Goal: Information Seeking & Learning: Learn about a topic

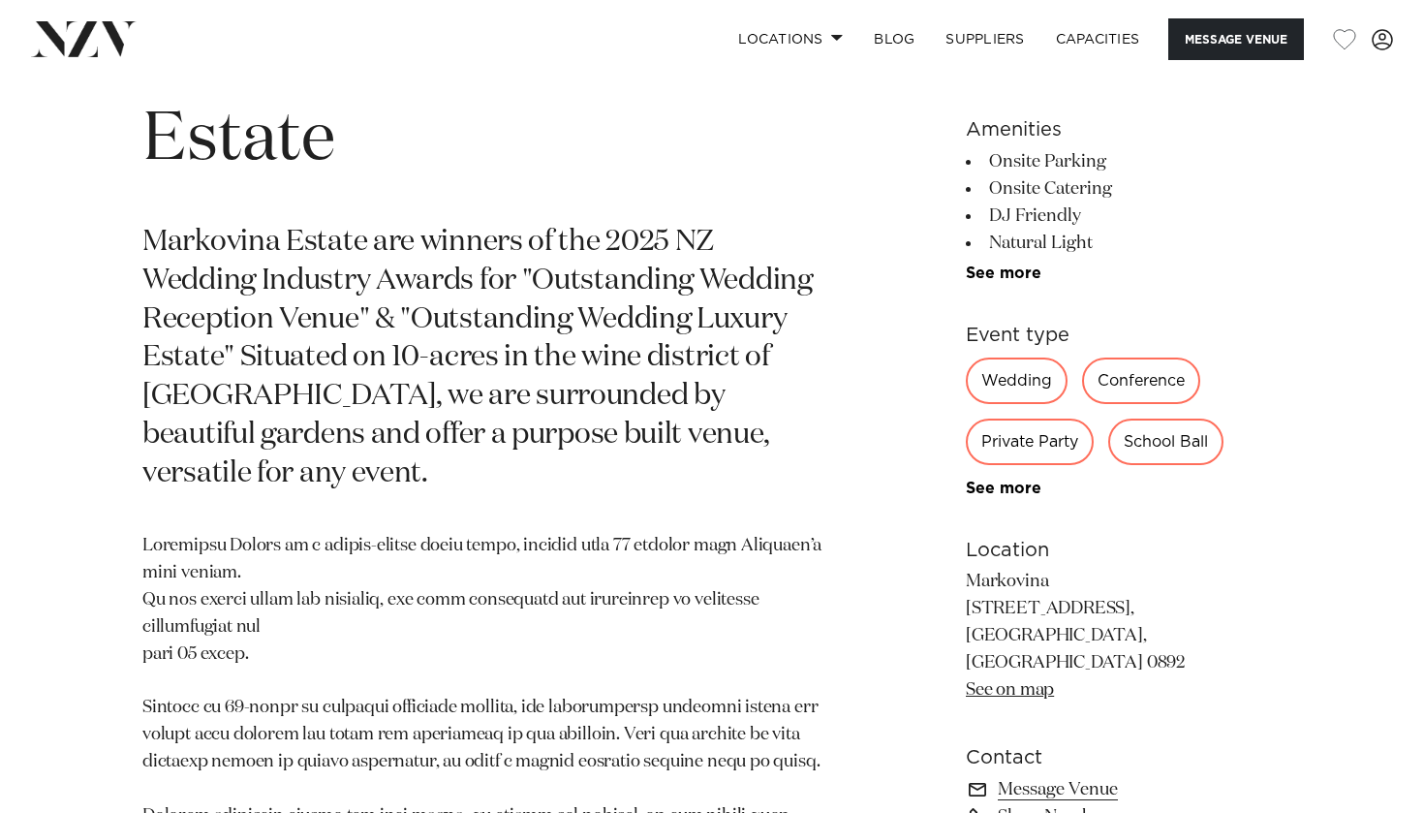
scroll to position [854, 0]
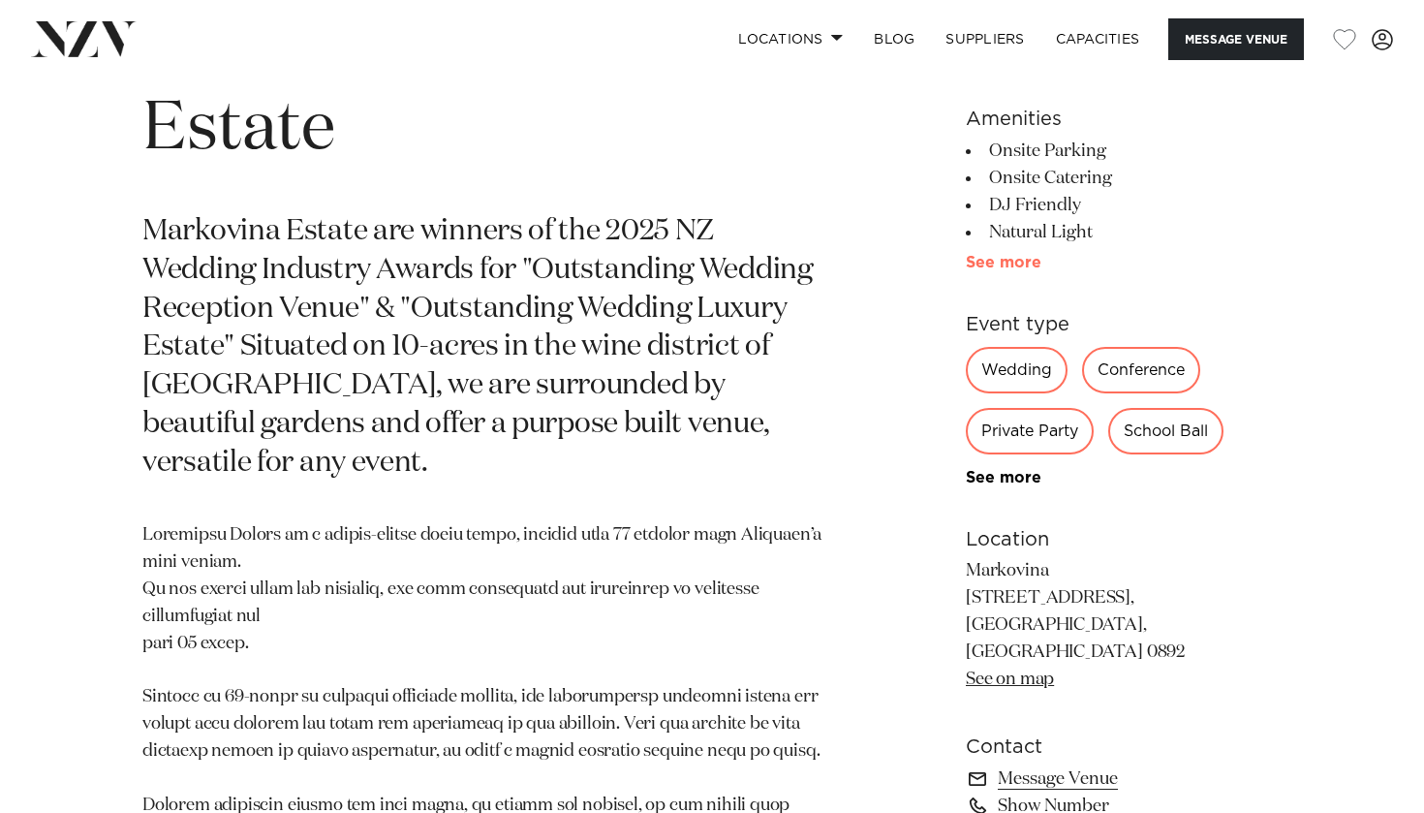
click at [1003, 269] on link "See more" at bounding box center [1041, 262] width 151 height 15
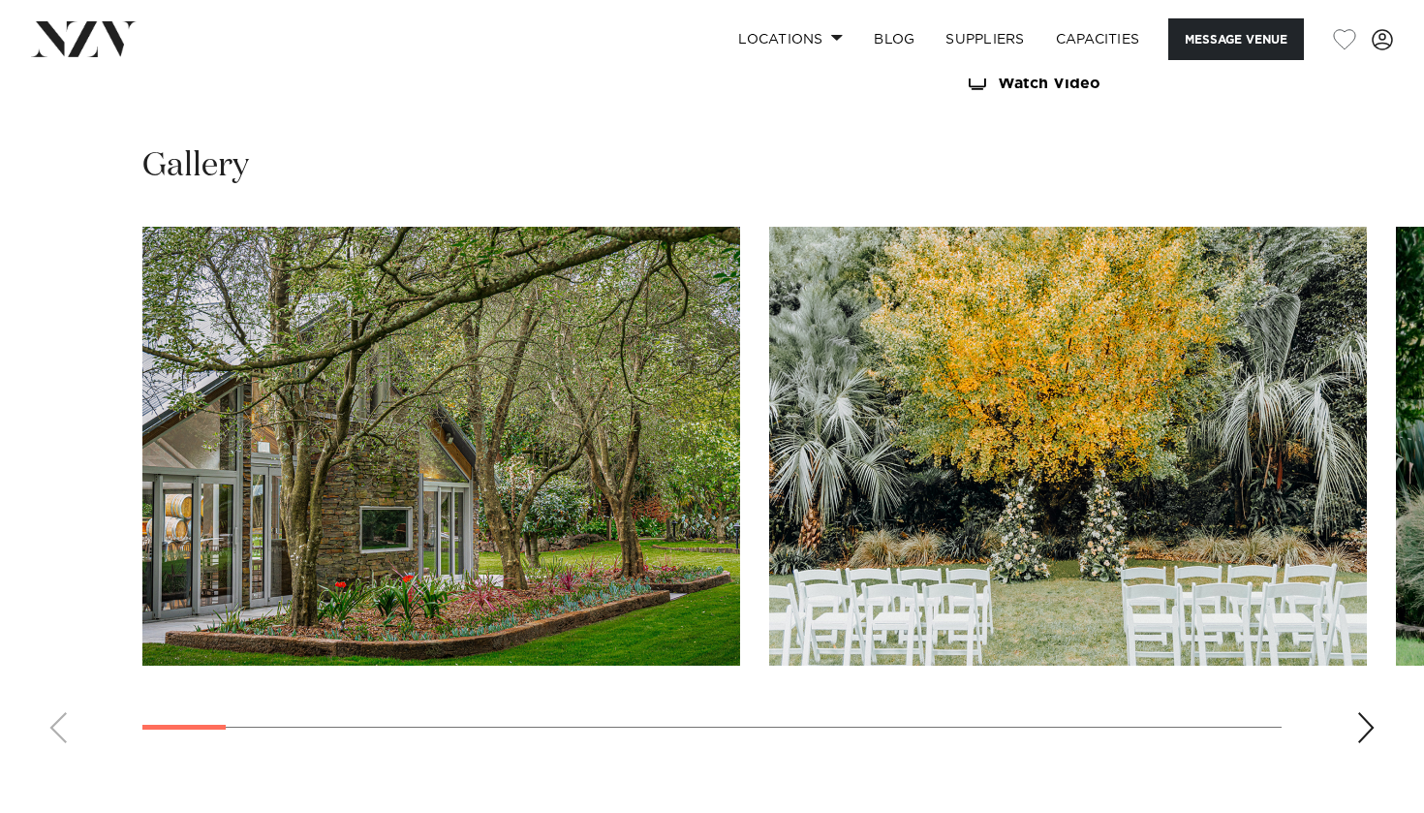
scroll to position [2084, 0]
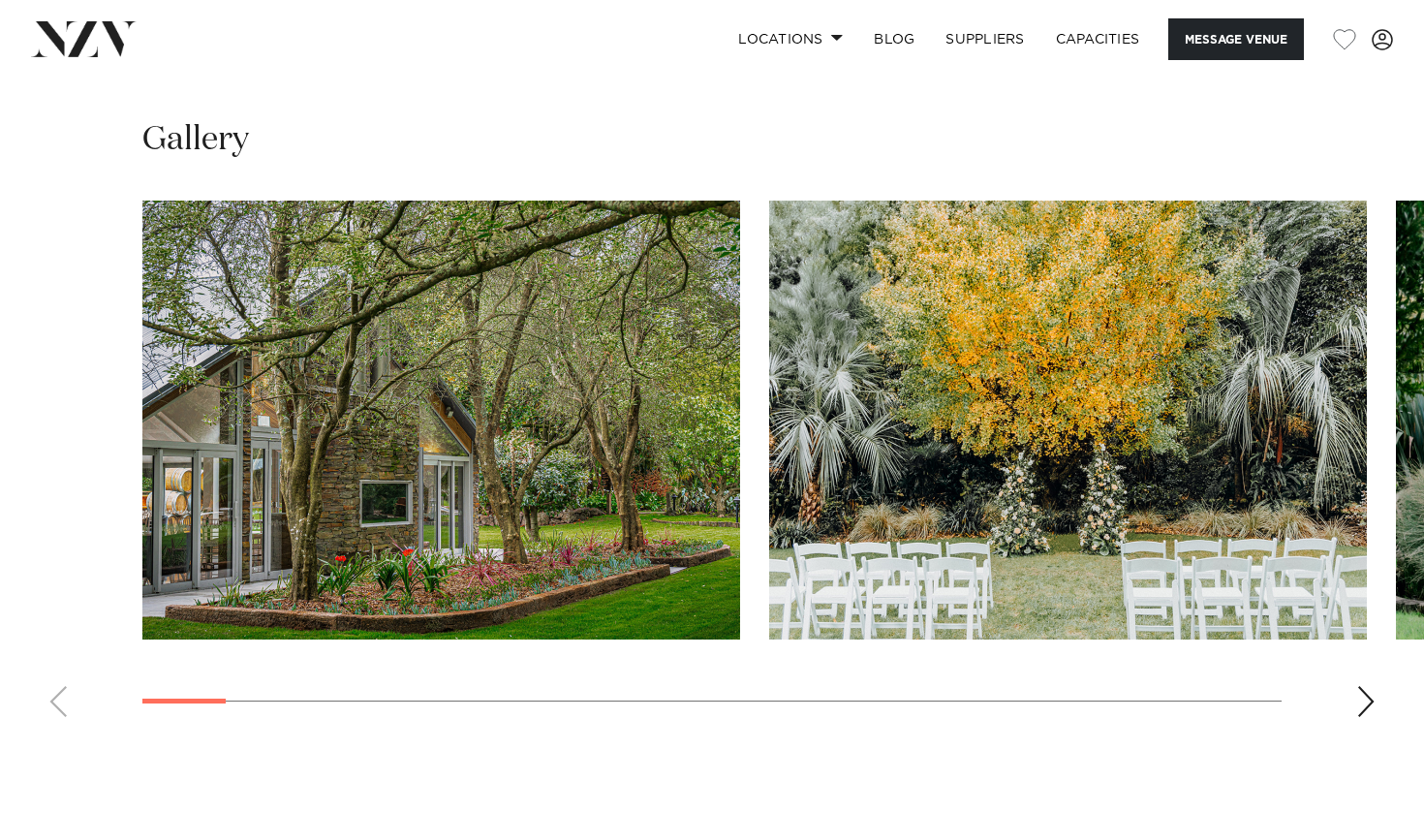
click at [1362, 686] on div "Next slide" at bounding box center [1365, 701] width 19 height 31
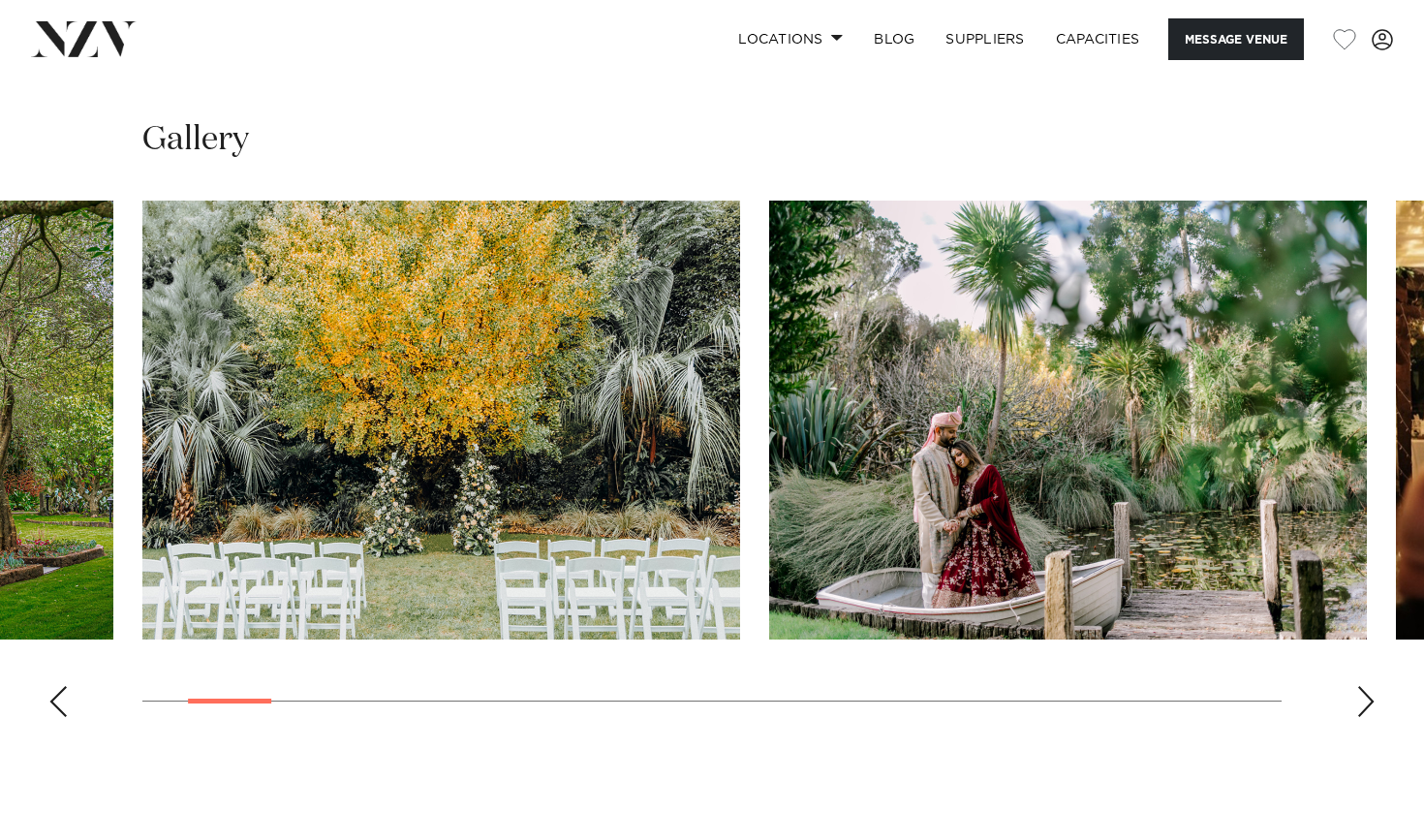
click at [1362, 686] on div "Next slide" at bounding box center [1365, 701] width 19 height 31
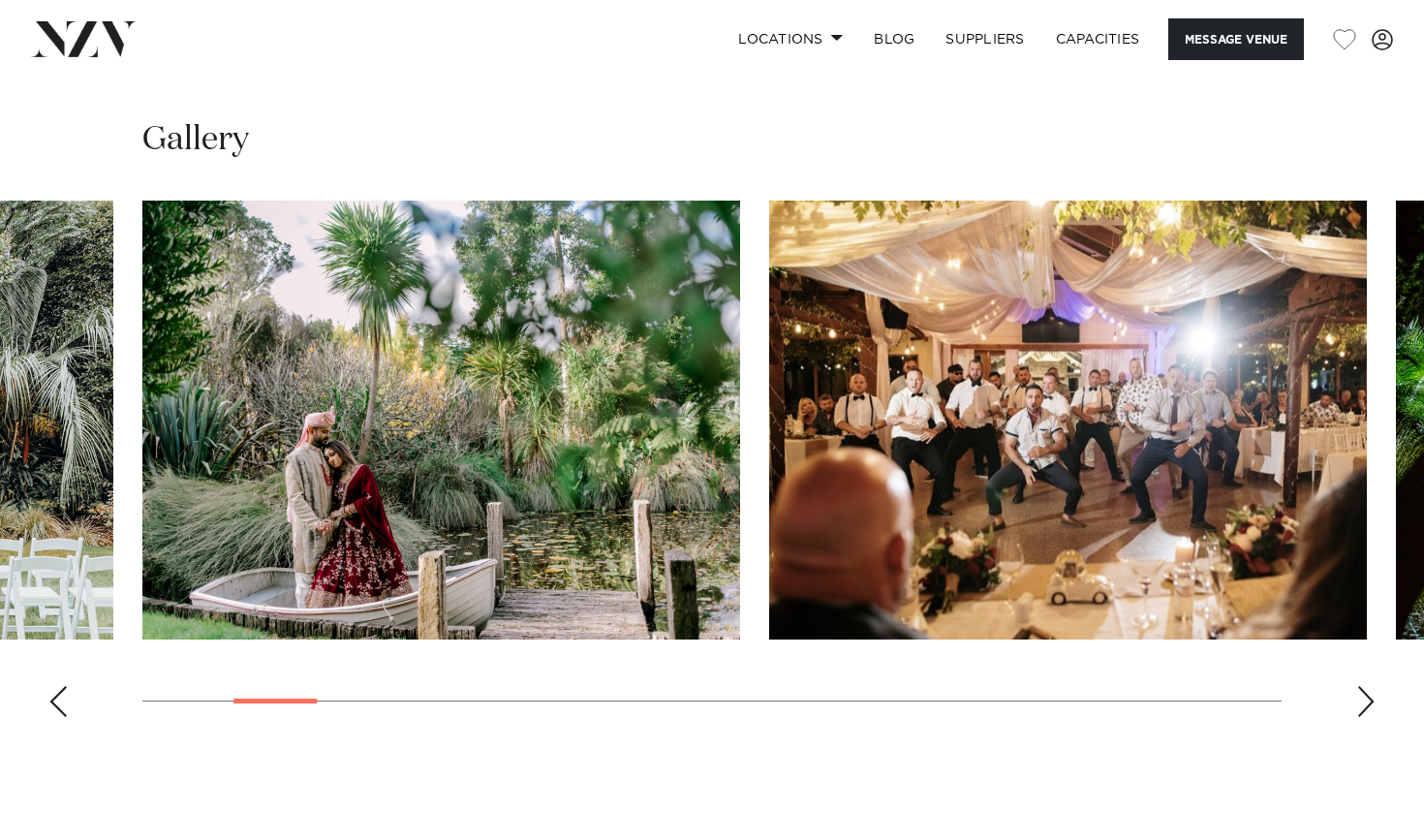
click at [1362, 686] on div "Next slide" at bounding box center [1365, 701] width 19 height 31
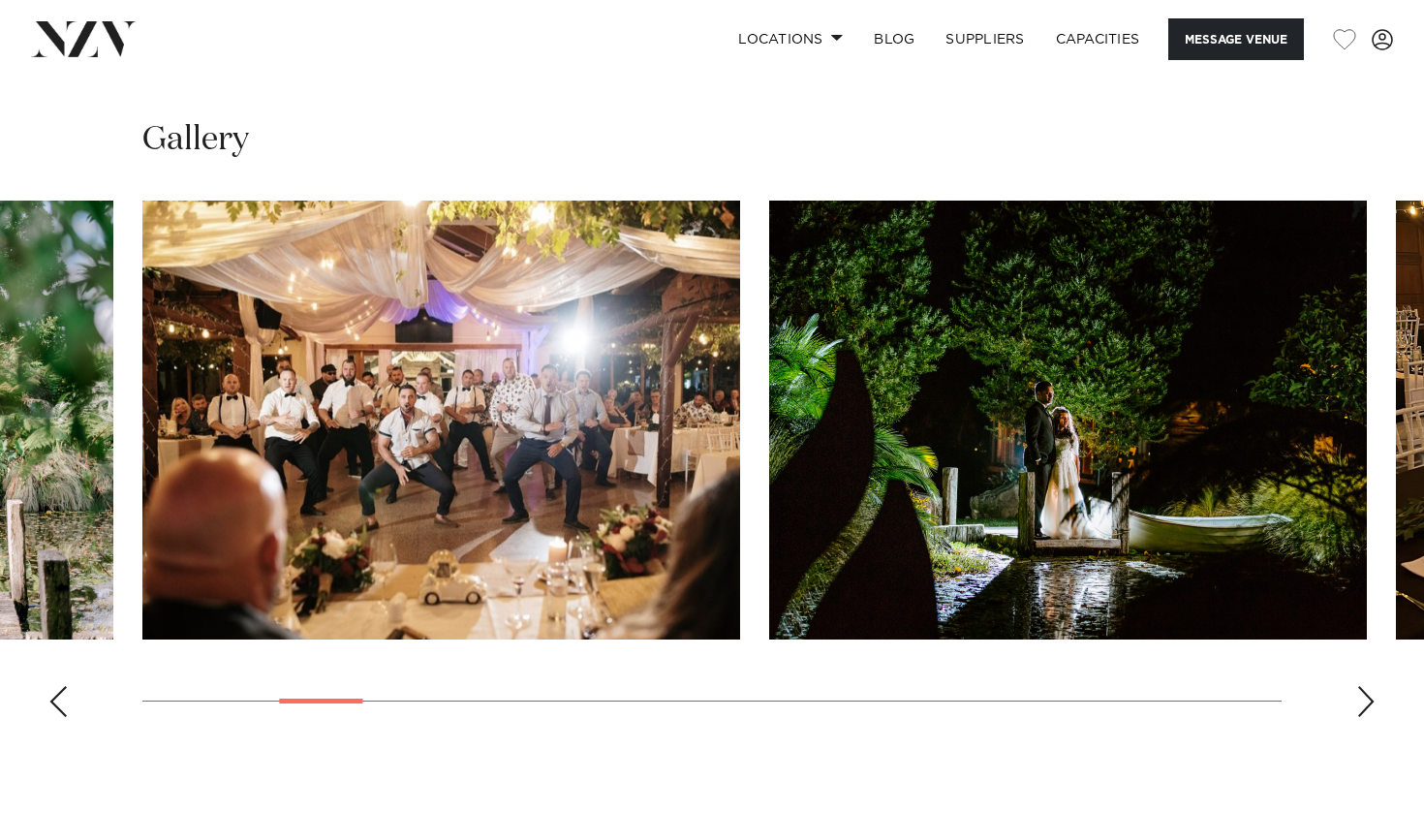
click at [1362, 686] on div "Next slide" at bounding box center [1365, 701] width 19 height 31
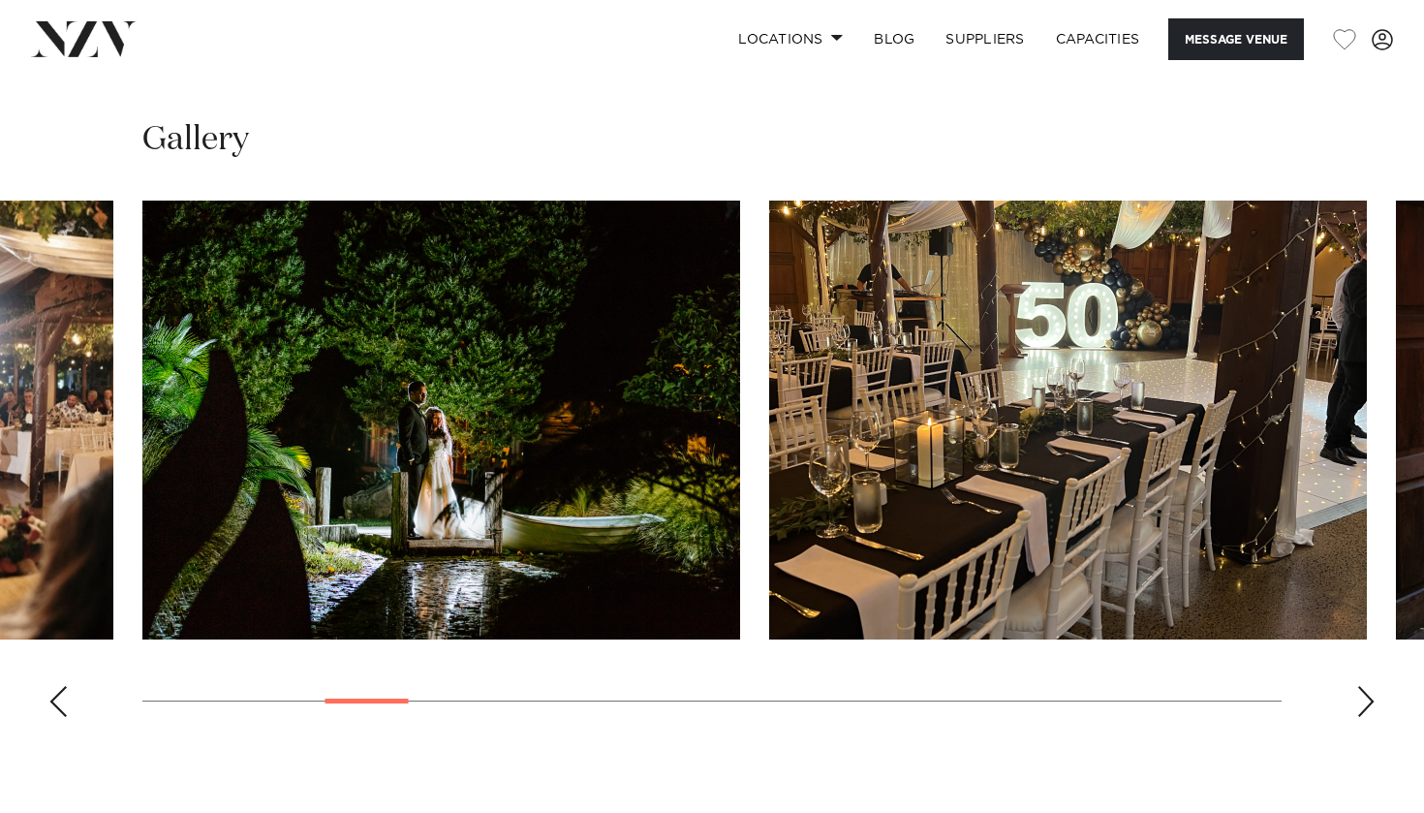
click at [1362, 686] on div "Next slide" at bounding box center [1365, 701] width 19 height 31
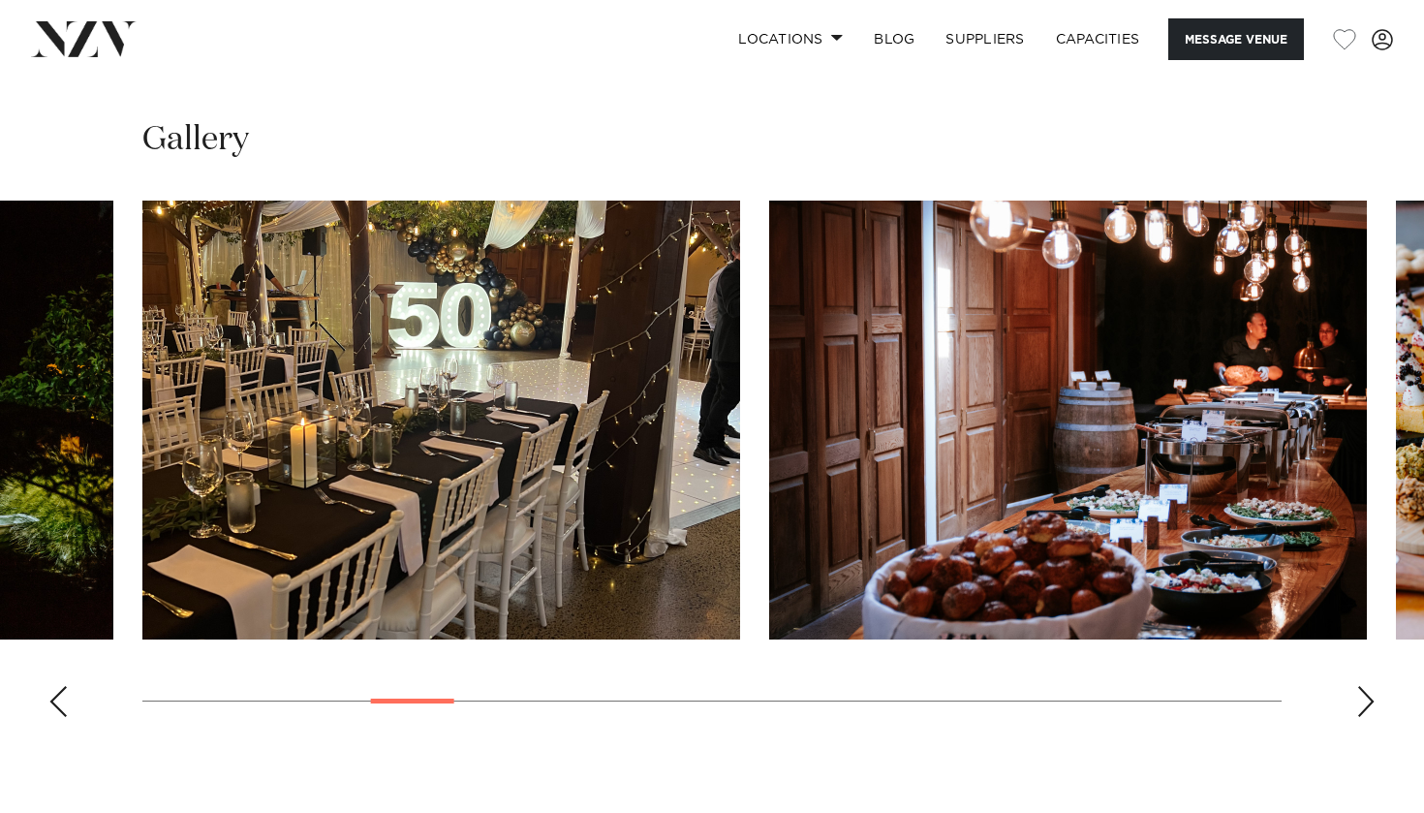
click at [1362, 686] on div "Next slide" at bounding box center [1365, 701] width 19 height 31
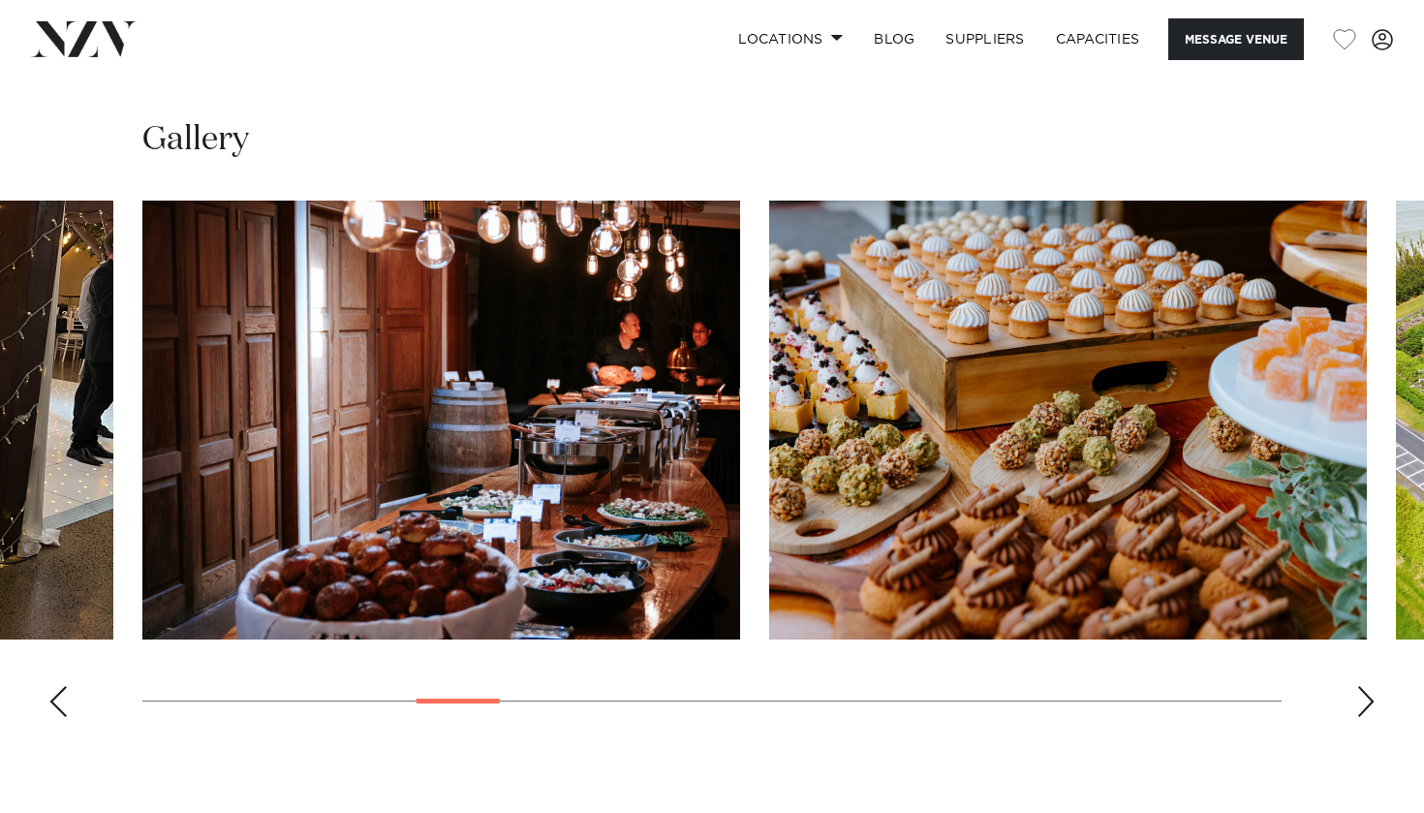
click at [1362, 686] on div "Next slide" at bounding box center [1365, 701] width 19 height 31
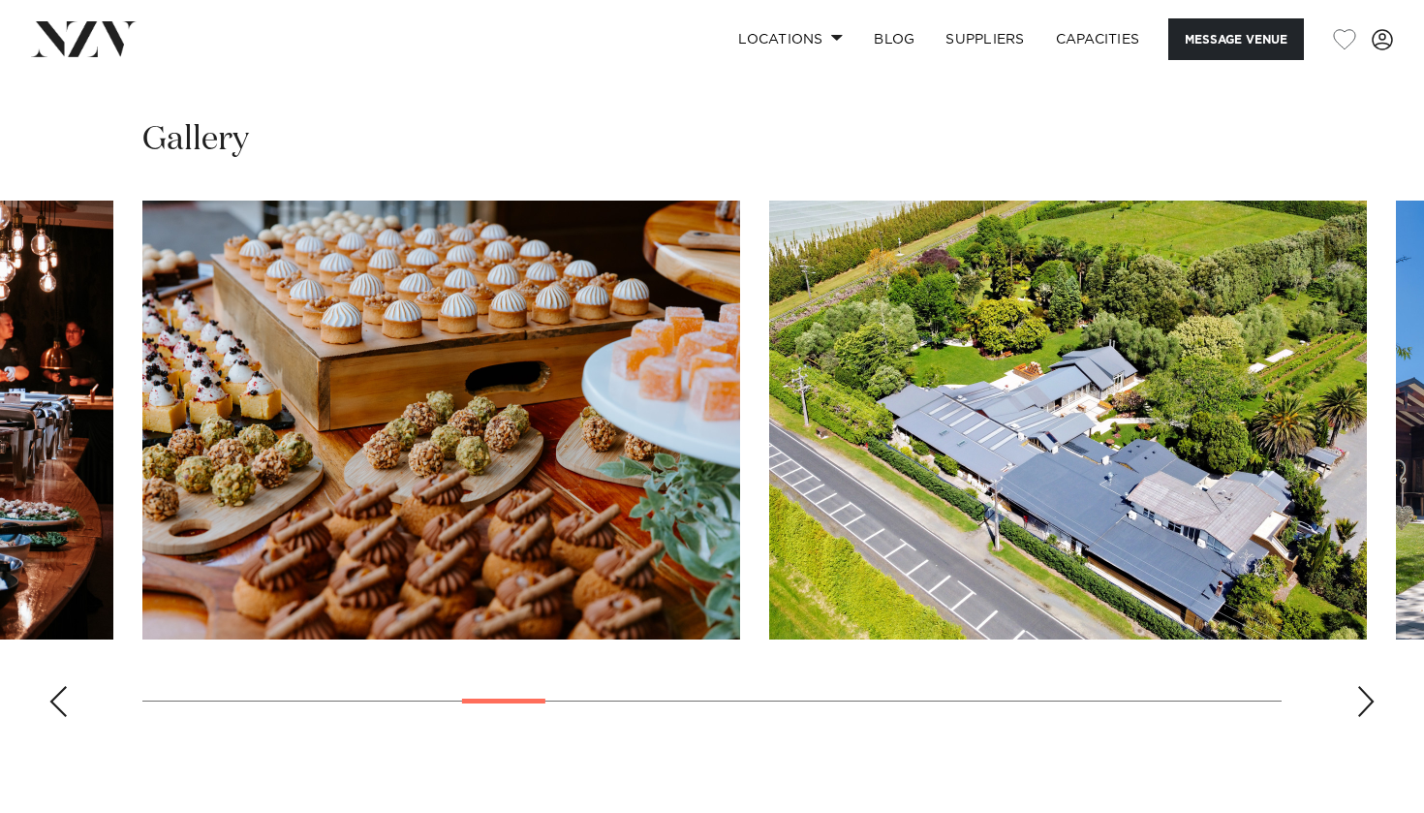
click at [1362, 686] on div "Next slide" at bounding box center [1365, 701] width 19 height 31
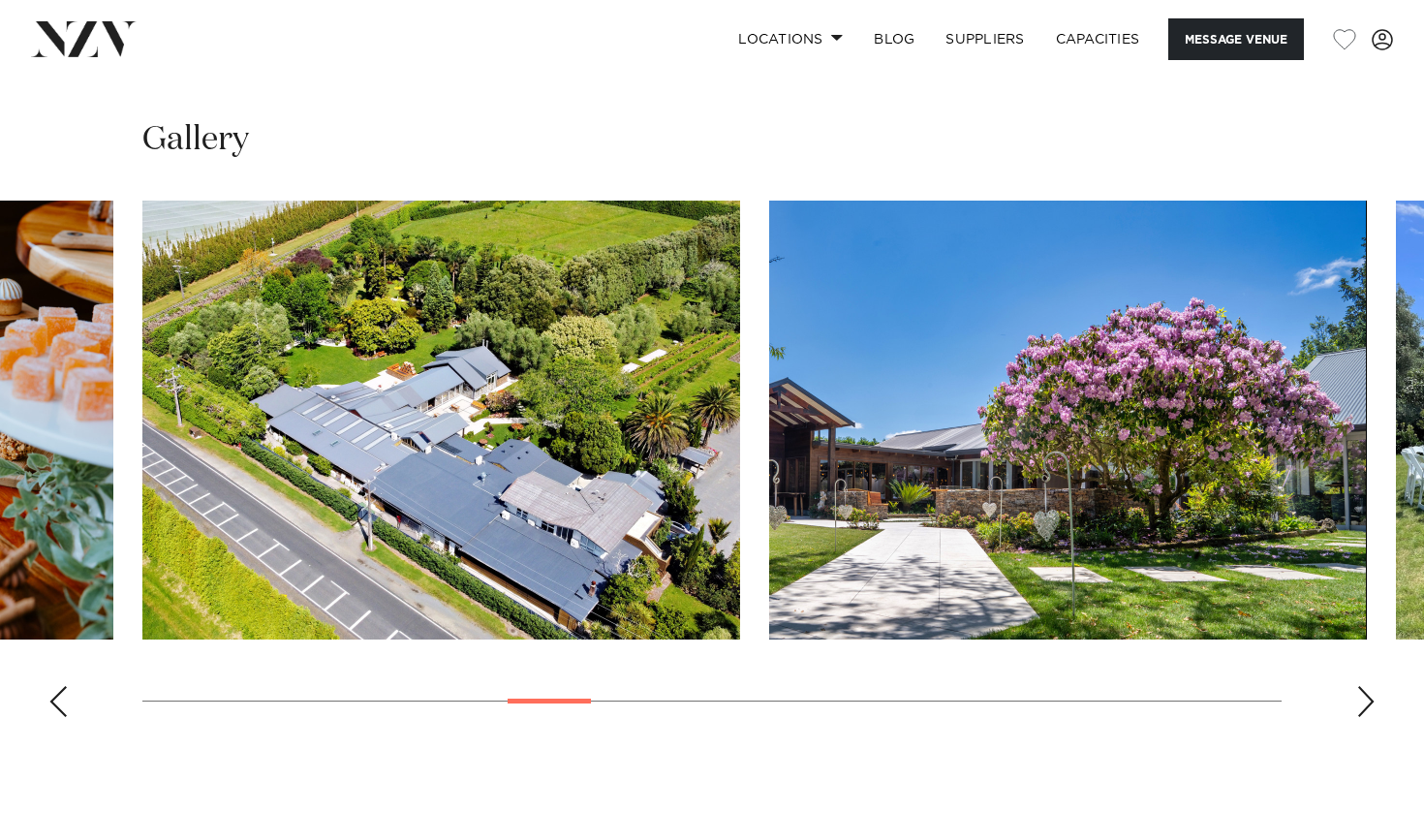
click at [54, 686] on div "Previous slide" at bounding box center [57, 701] width 19 height 31
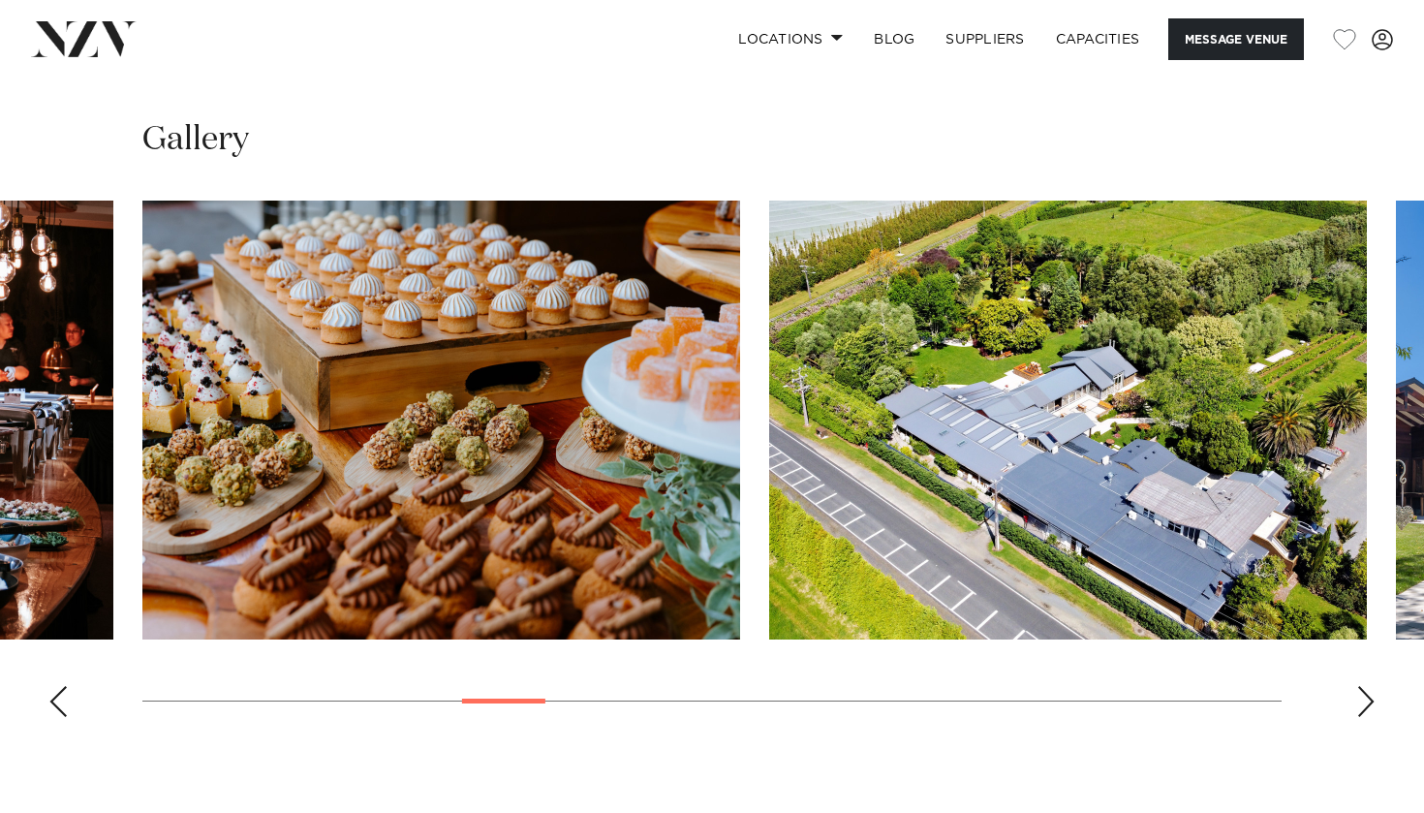
click at [1368, 686] on div "Next slide" at bounding box center [1365, 701] width 19 height 31
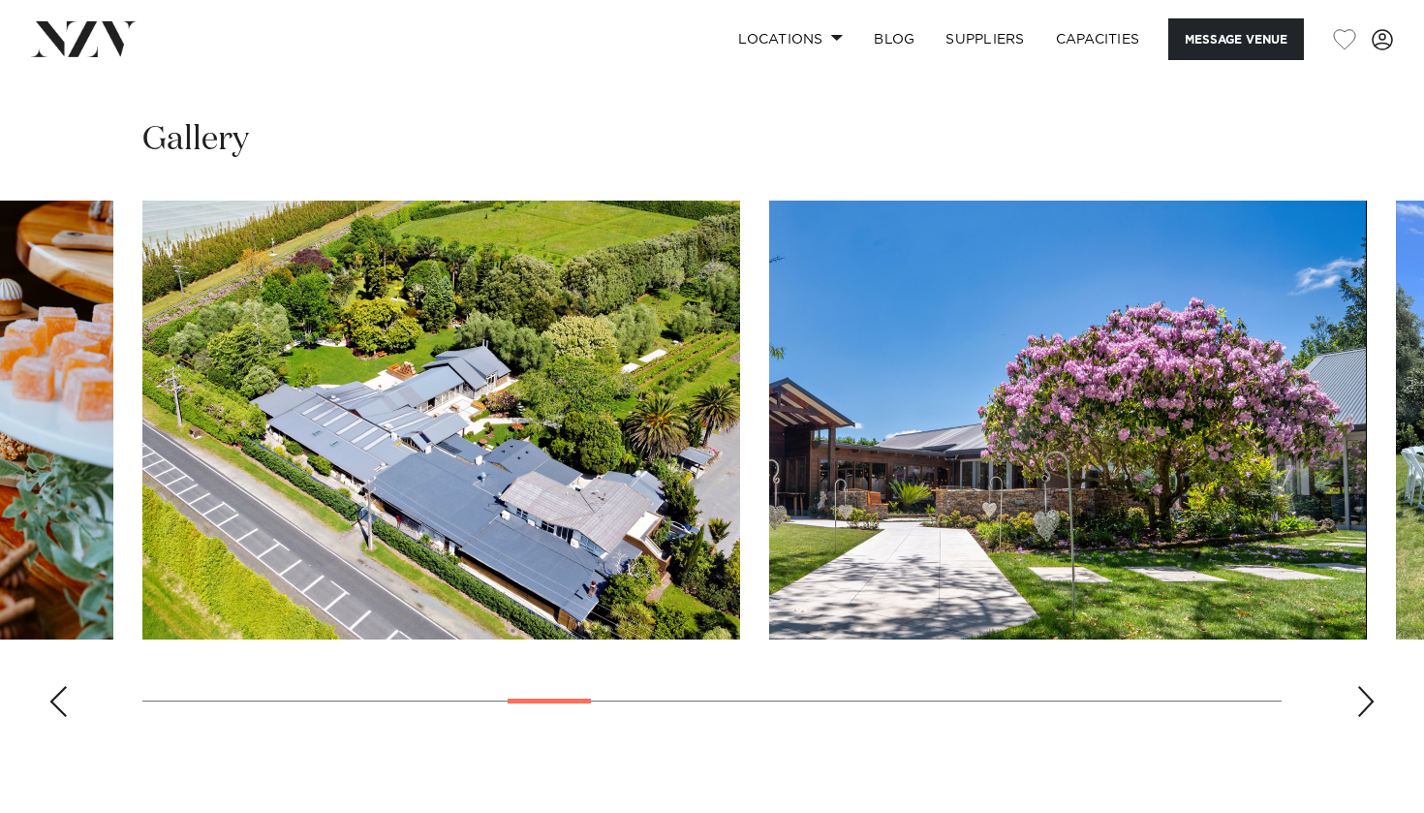
click at [1368, 686] on div "Next slide" at bounding box center [1365, 701] width 19 height 31
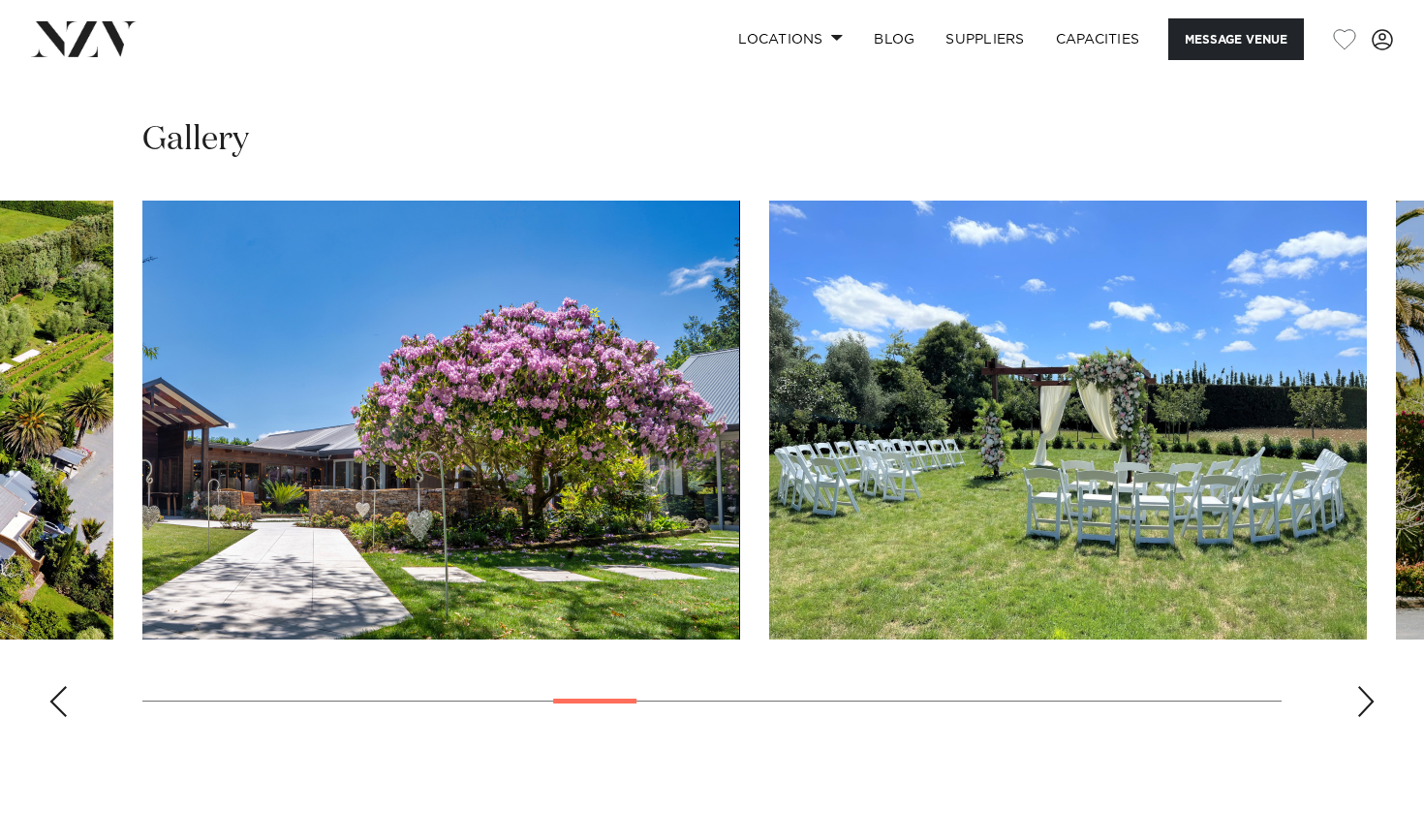
click at [1368, 686] on div "Next slide" at bounding box center [1365, 701] width 19 height 31
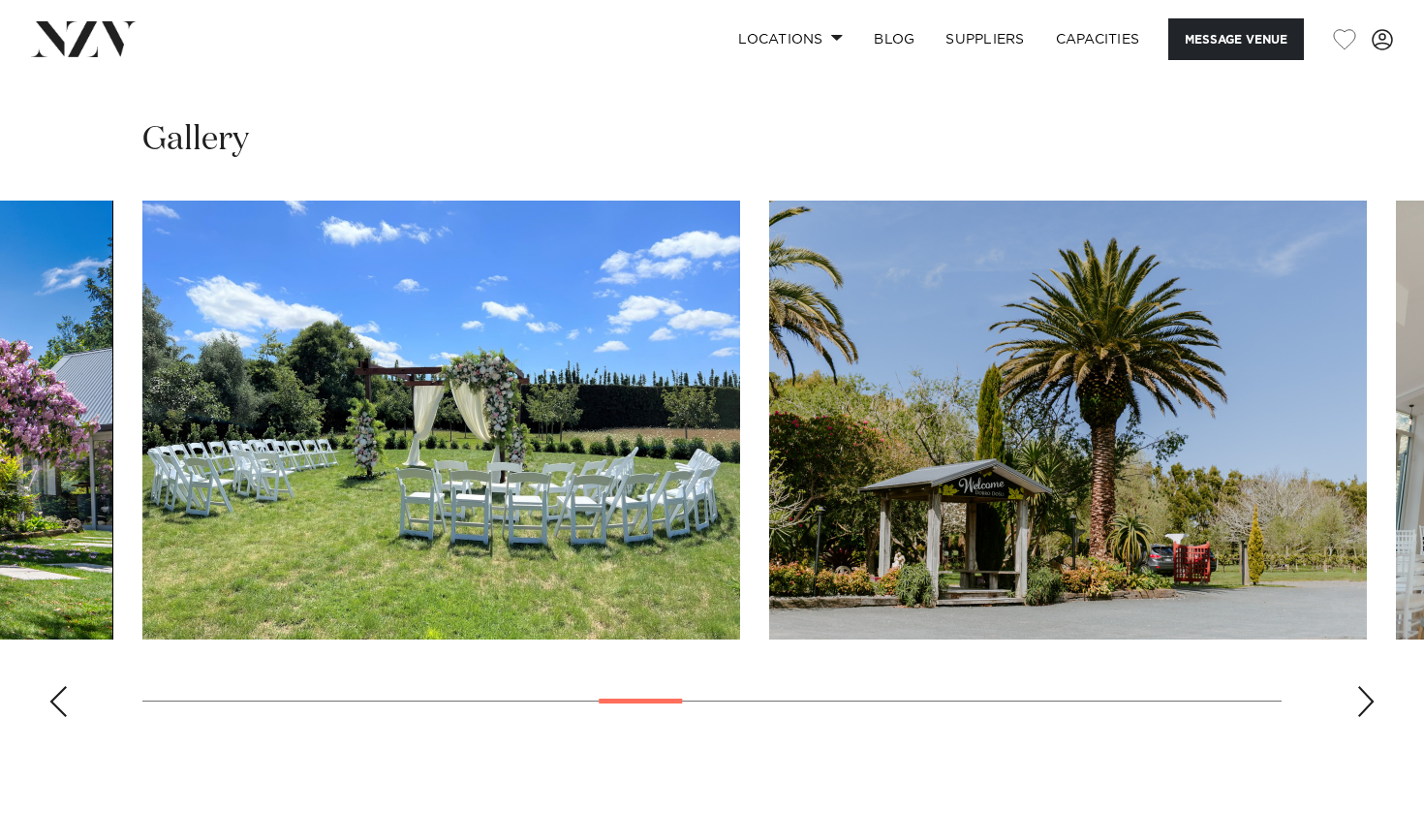
click at [1368, 686] on div "Next slide" at bounding box center [1365, 701] width 19 height 31
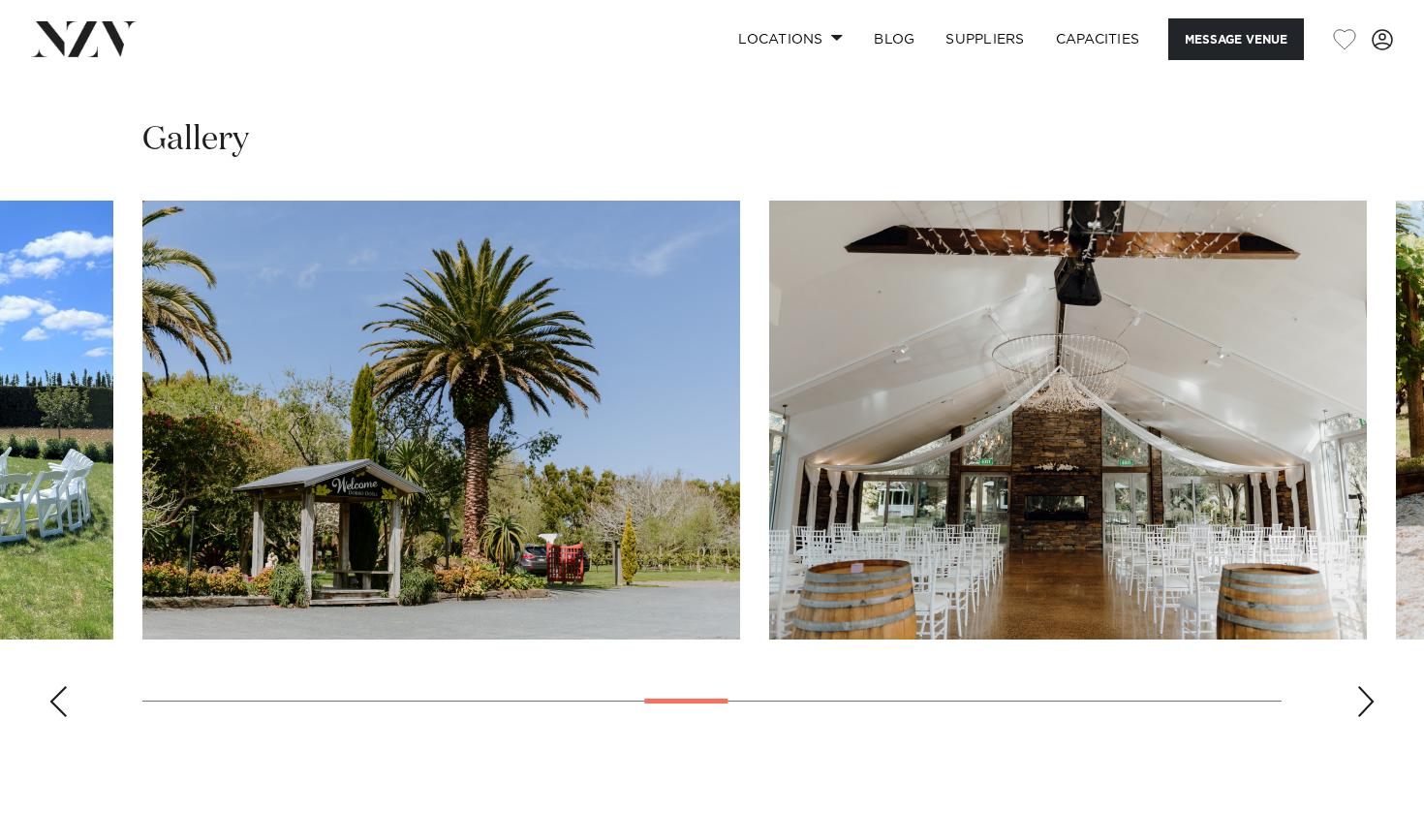
click at [1368, 686] on div "Next slide" at bounding box center [1365, 701] width 19 height 31
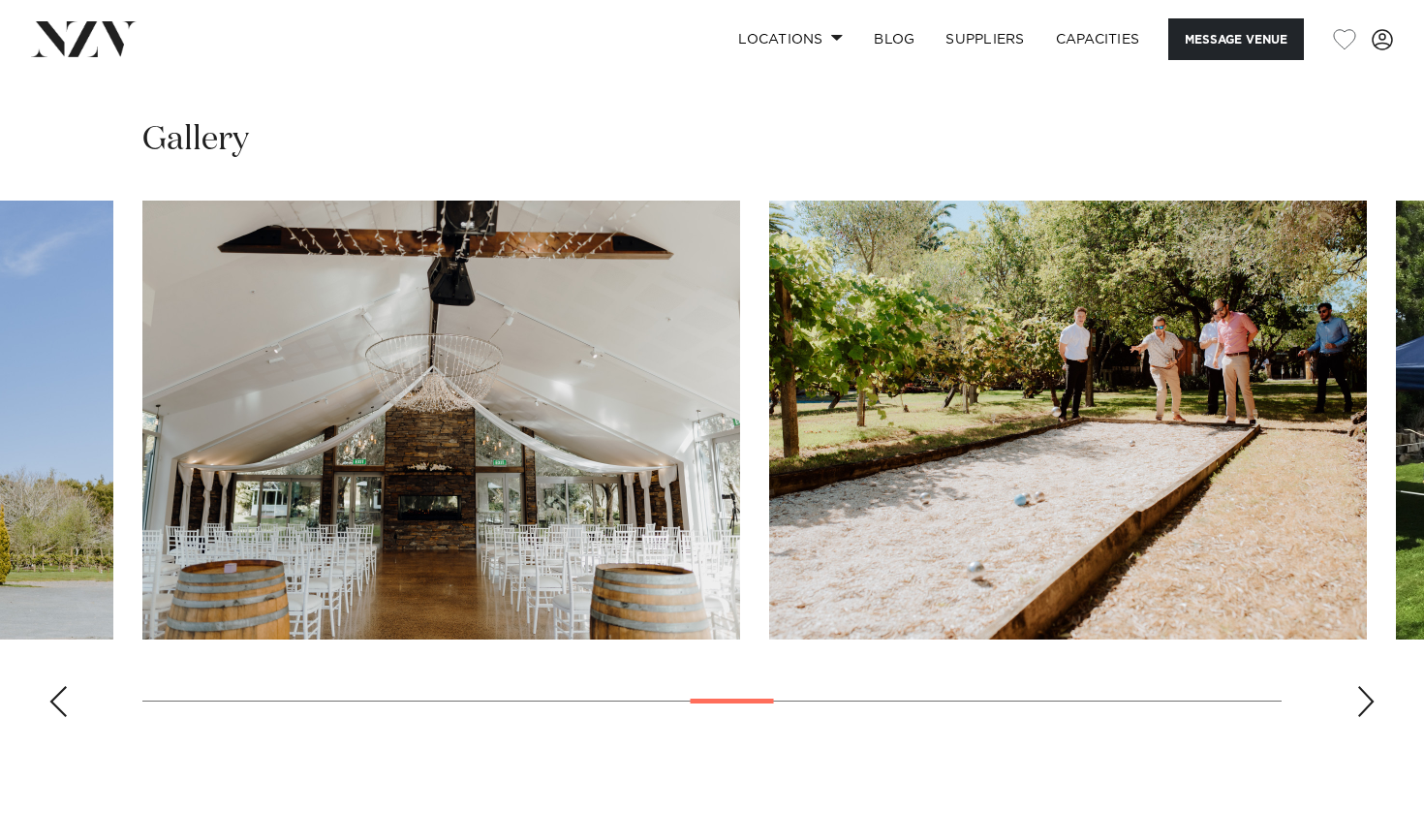
click at [1368, 686] on div "Next slide" at bounding box center [1365, 701] width 19 height 31
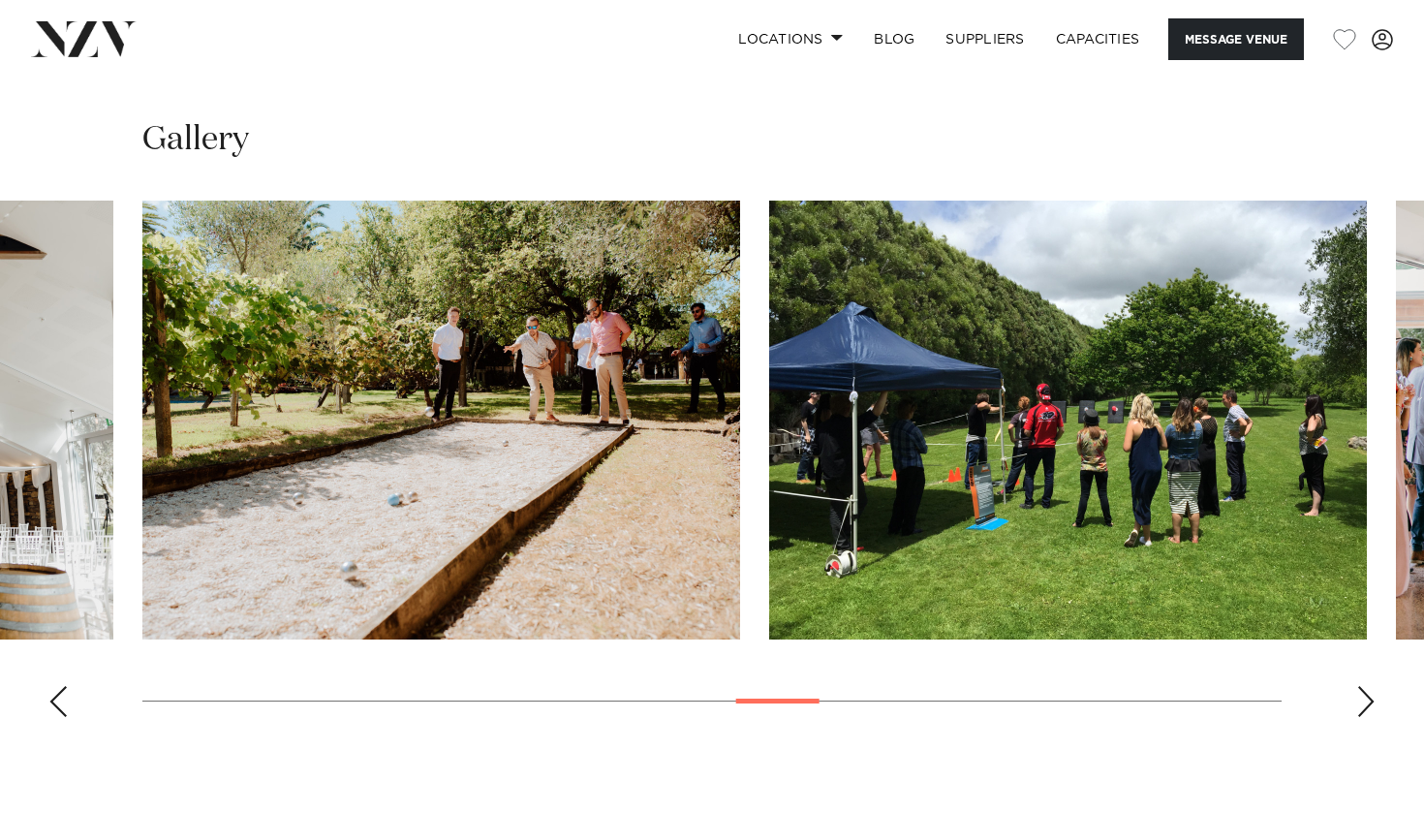
click at [1368, 686] on div "Next slide" at bounding box center [1365, 701] width 19 height 31
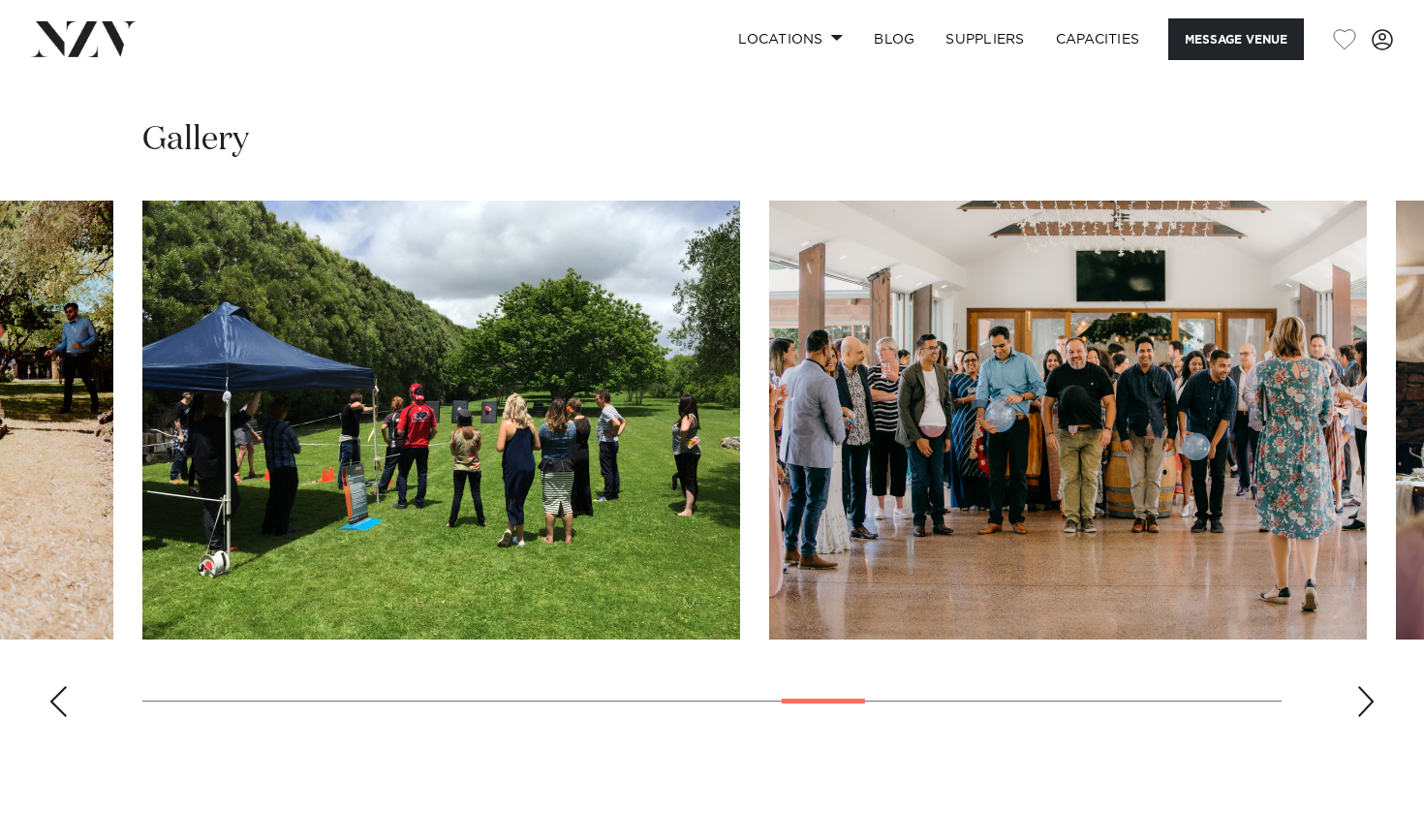
click at [1368, 686] on div "Next slide" at bounding box center [1365, 701] width 19 height 31
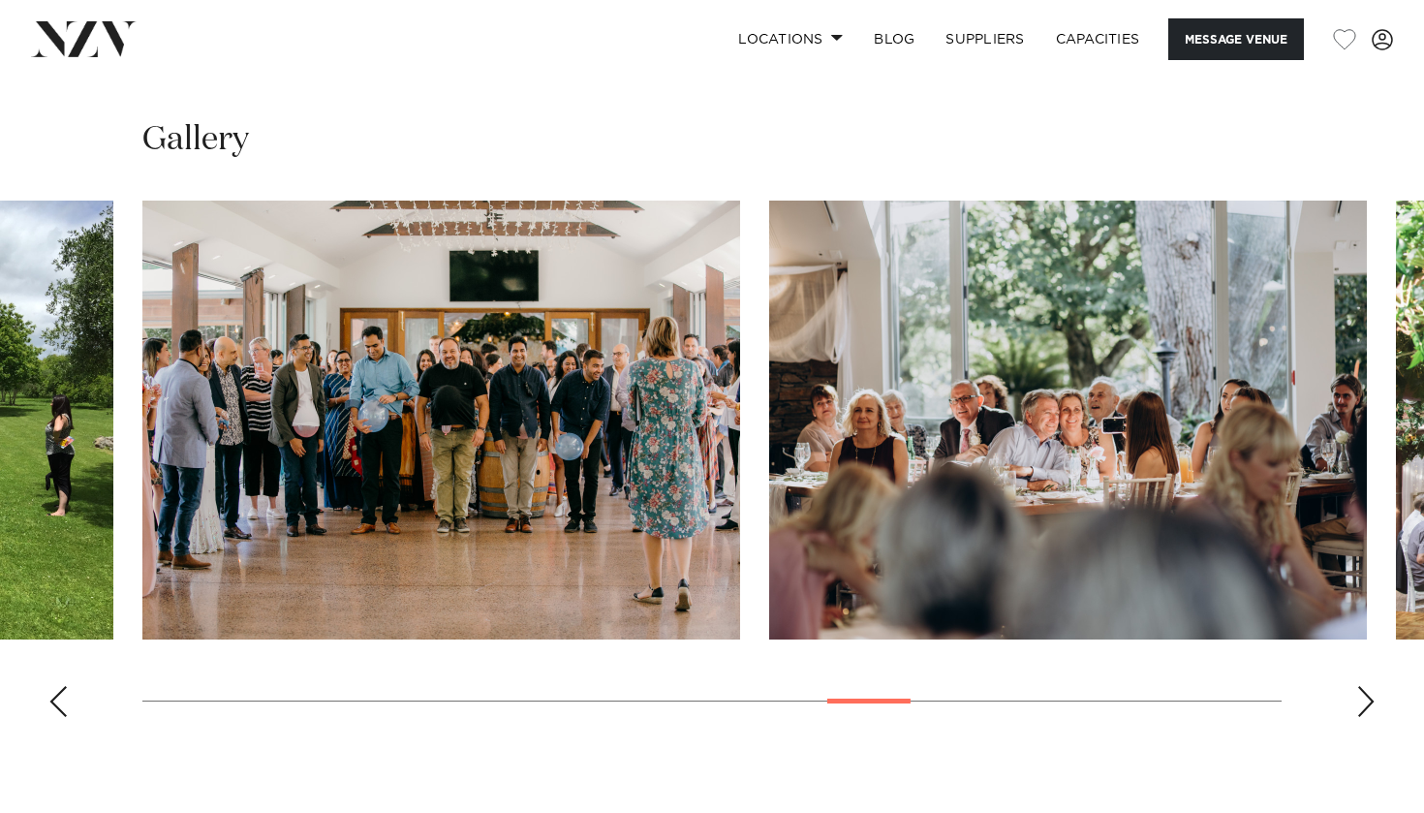
click at [1368, 686] on div "Next slide" at bounding box center [1365, 701] width 19 height 31
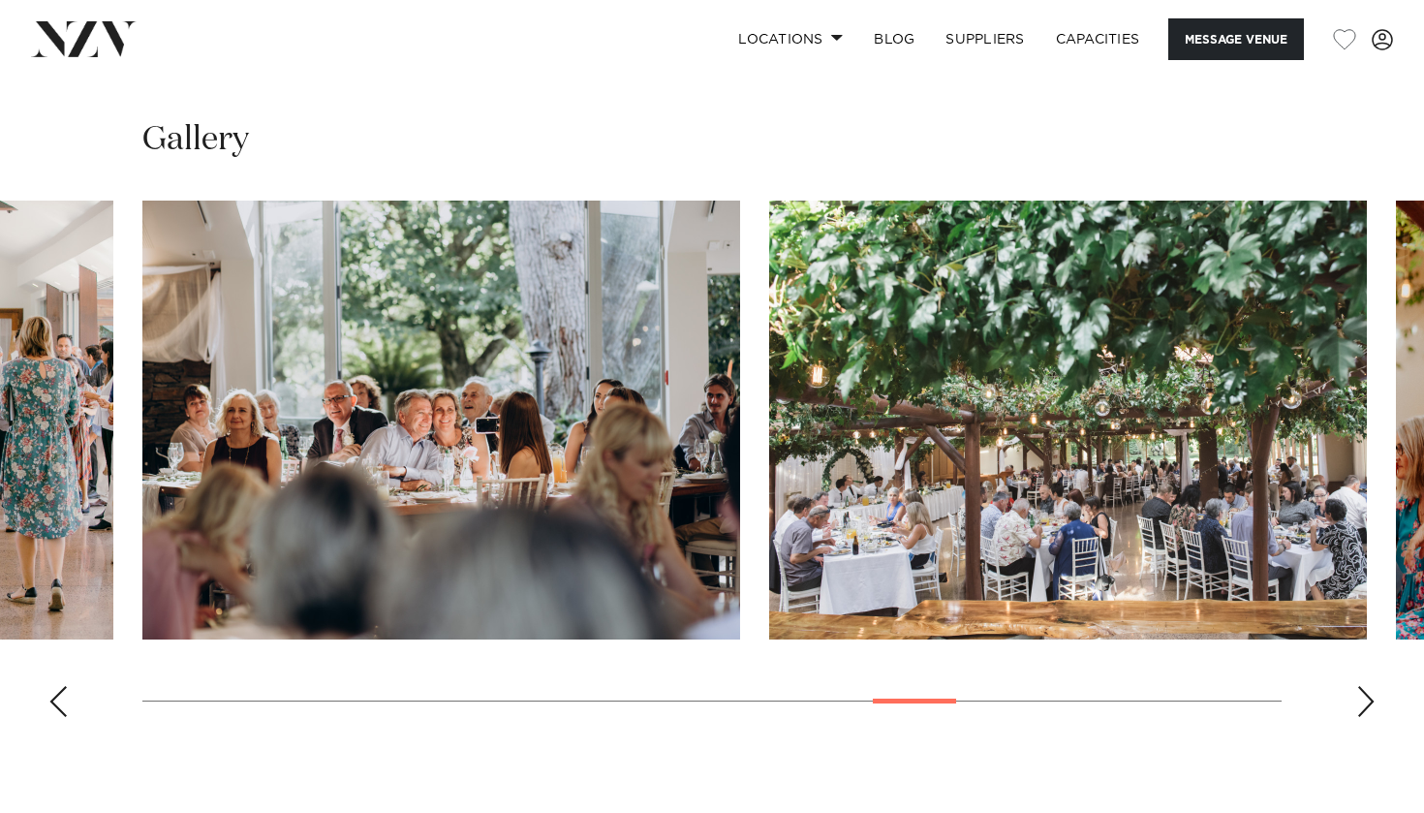
click at [1368, 686] on div "Next slide" at bounding box center [1365, 701] width 19 height 31
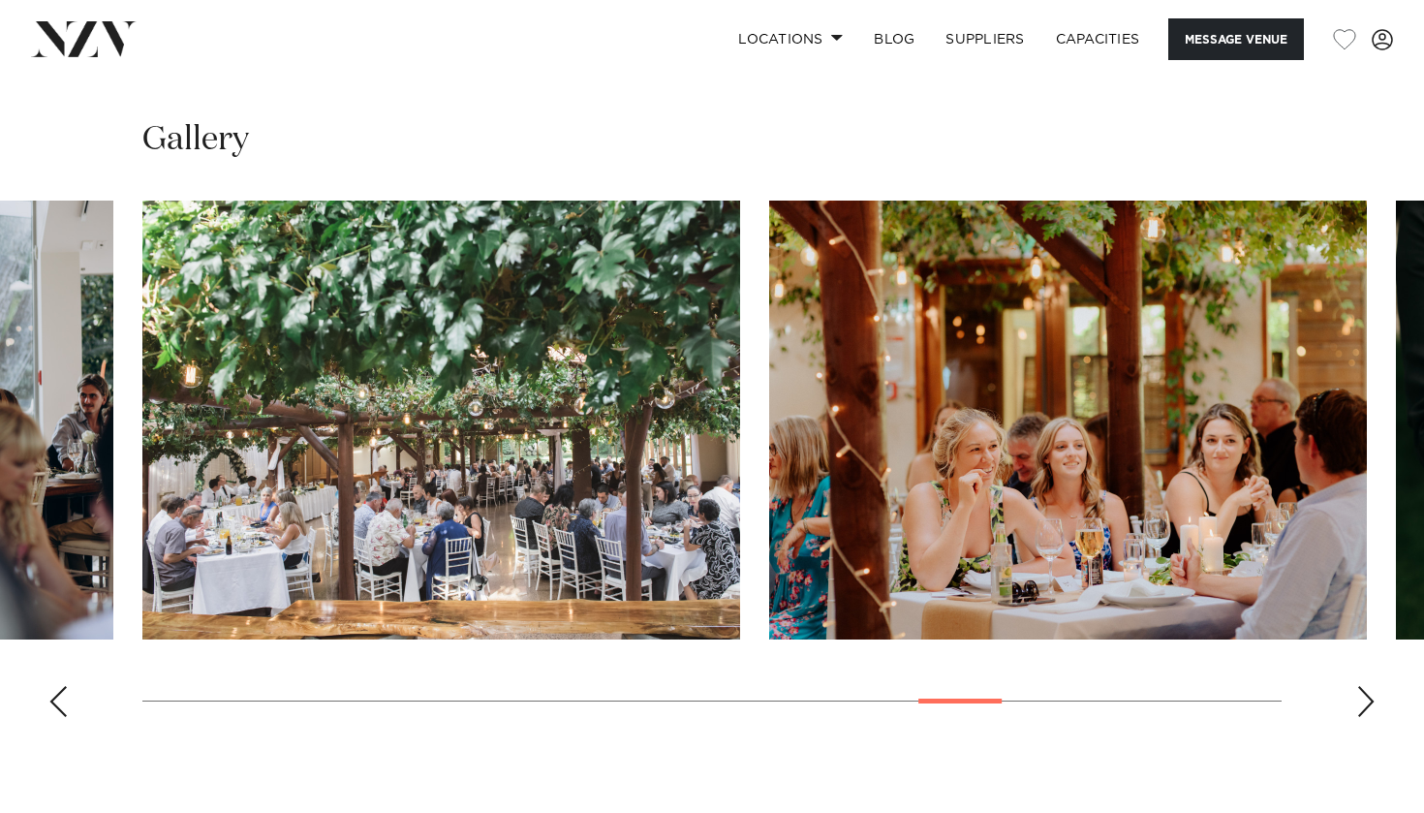
click at [1368, 686] on div "Next slide" at bounding box center [1365, 701] width 19 height 31
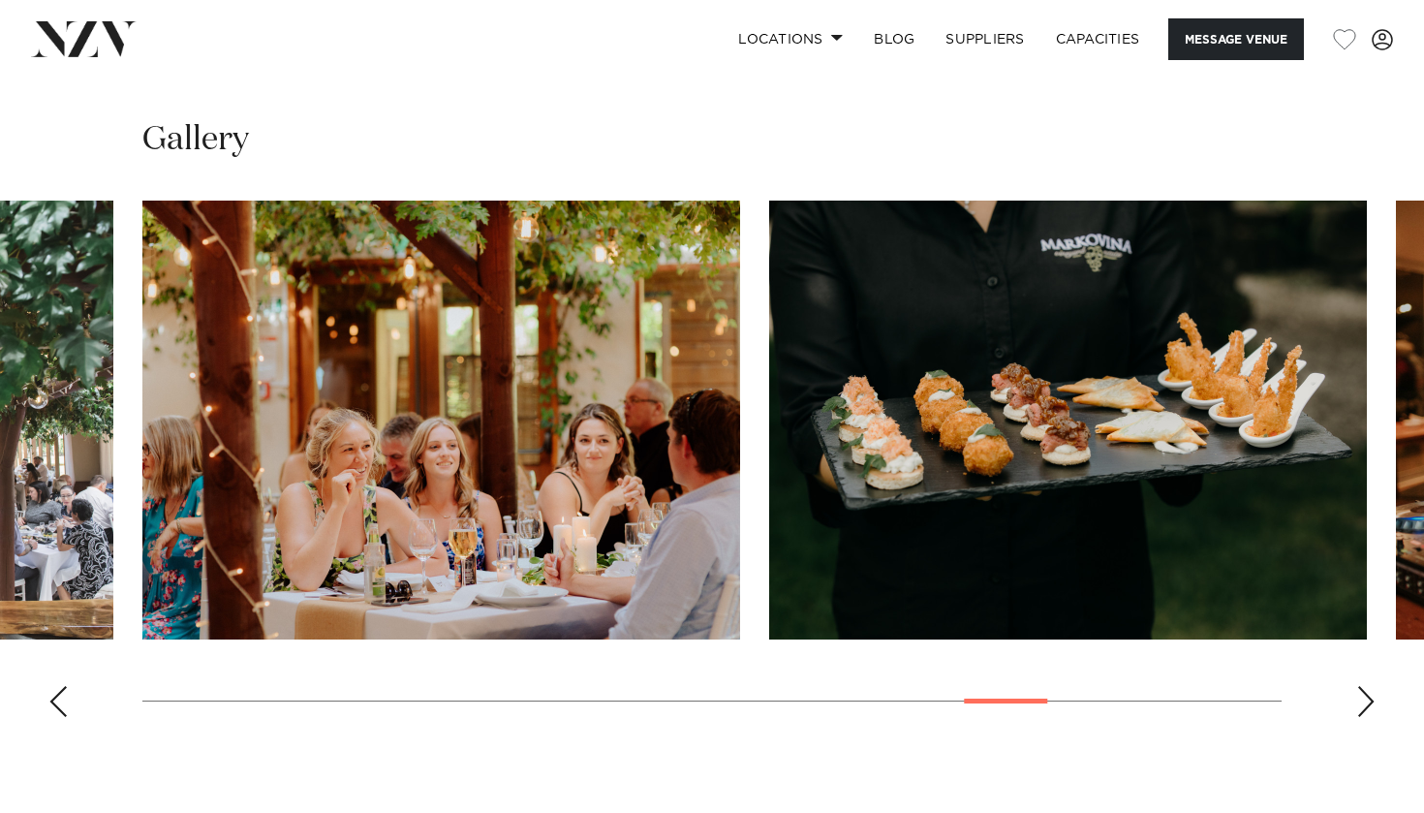
click at [1368, 686] on div "Next slide" at bounding box center [1365, 701] width 19 height 31
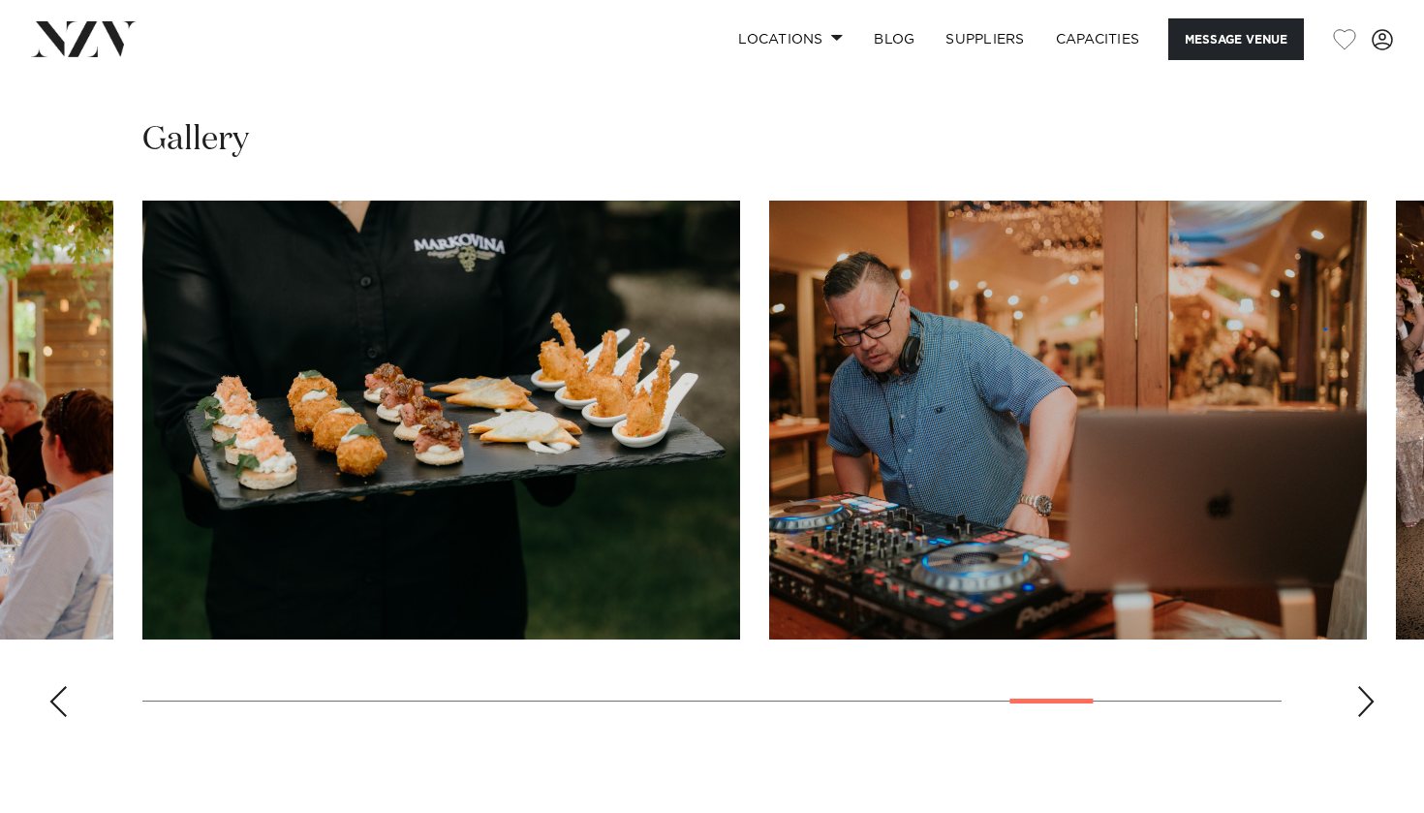
click at [1368, 686] on div "Next slide" at bounding box center [1365, 701] width 19 height 31
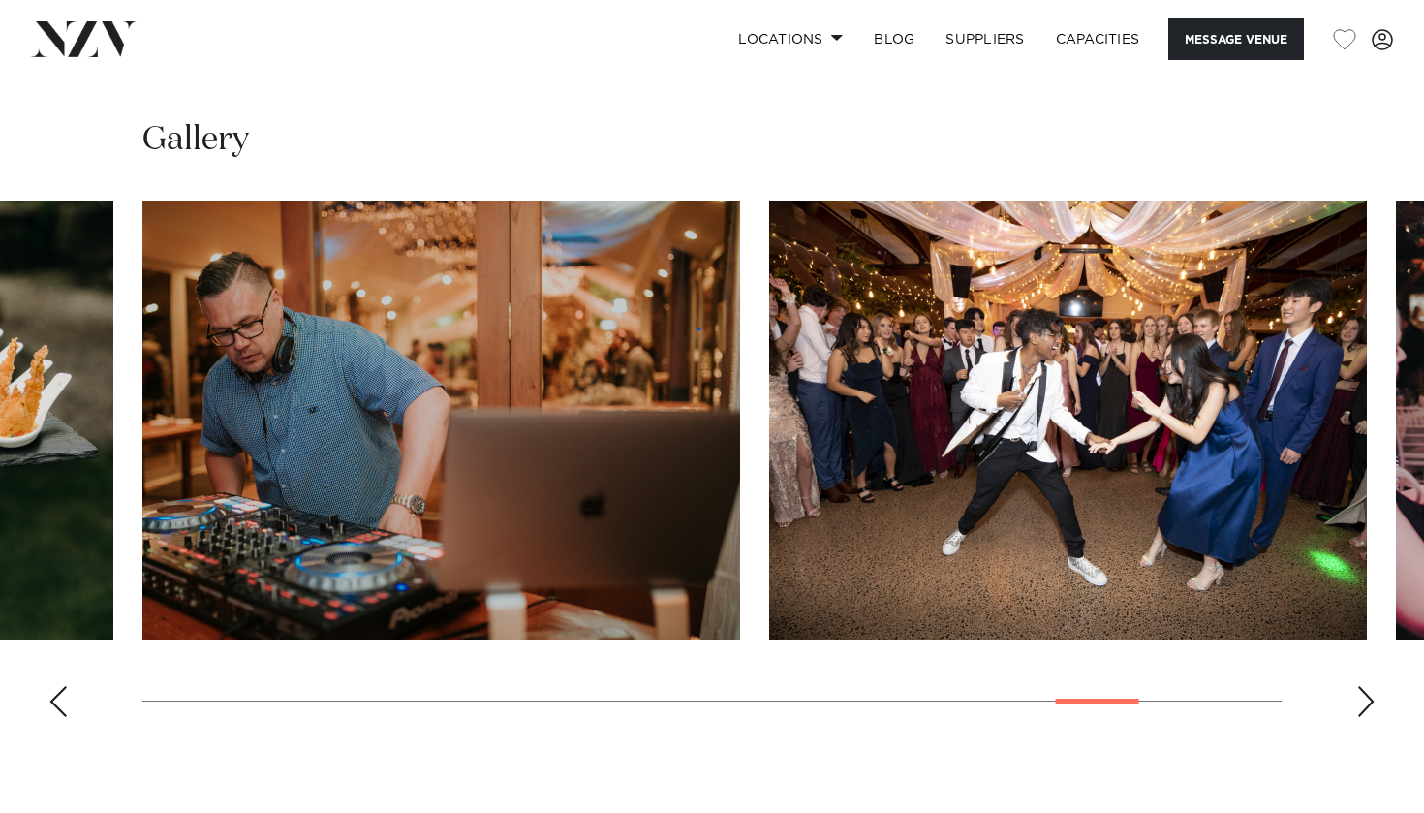
click at [1368, 686] on div "Next slide" at bounding box center [1365, 701] width 19 height 31
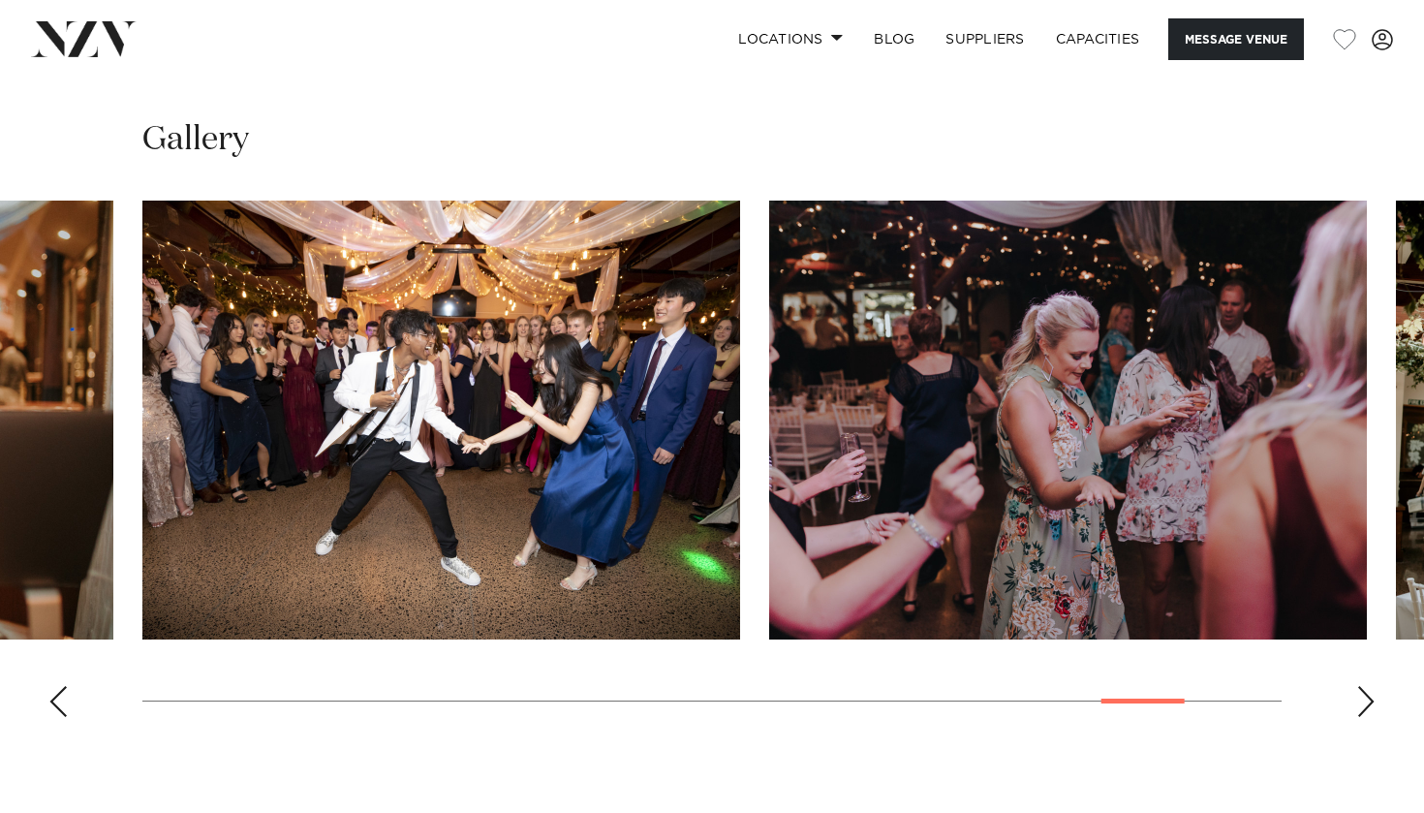
click at [1368, 686] on div "Next slide" at bounding box center [1365, 701] width 19 height 31
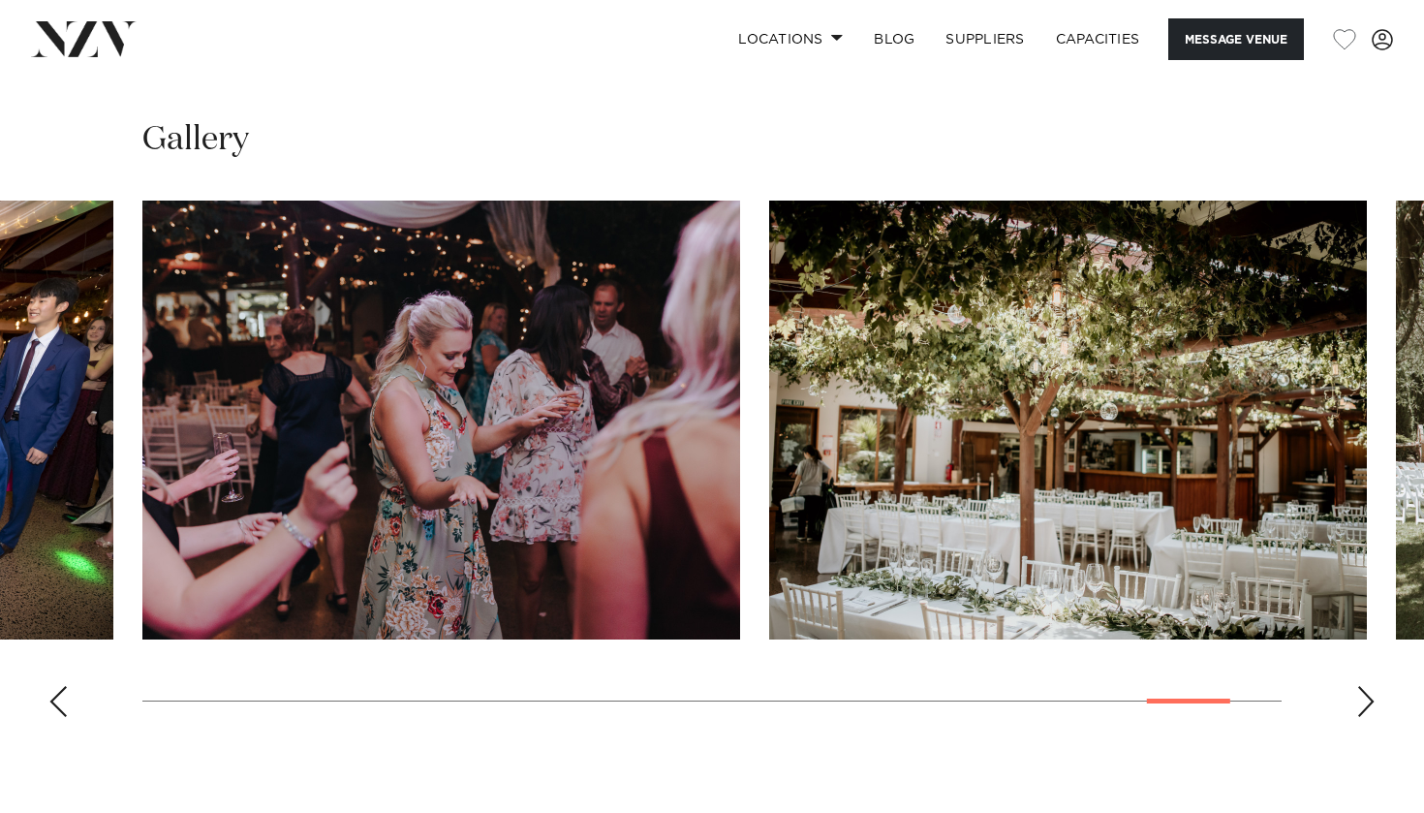
click at [1368, 686] on div "Next slide" at bounding box center [1365, 701] width 19 height 31
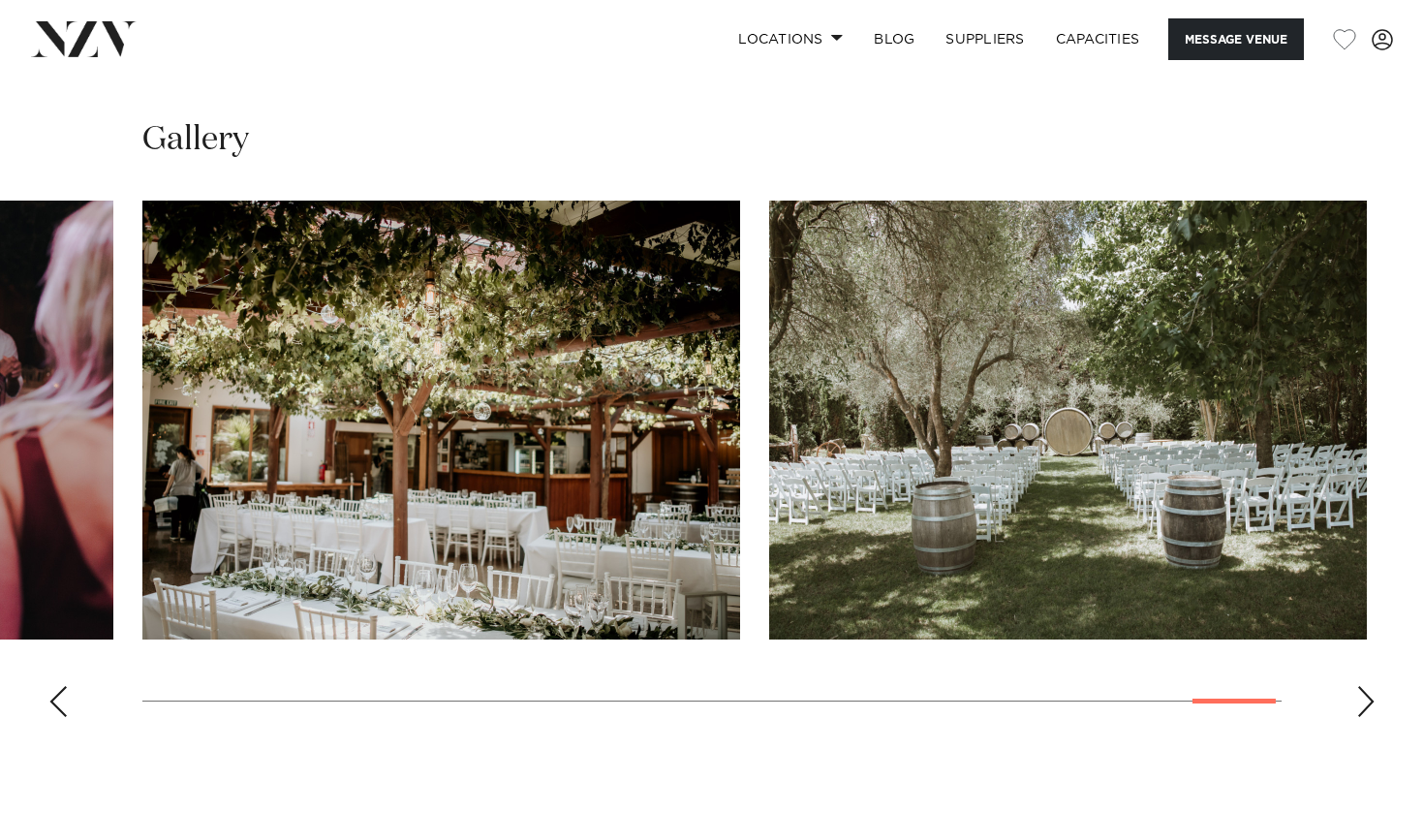
click at [1368, 686] on div "Next slide" at bounding box center [1365, 701] width 19 height 31
